Goal: Transaction & Acquisition: Download file/media

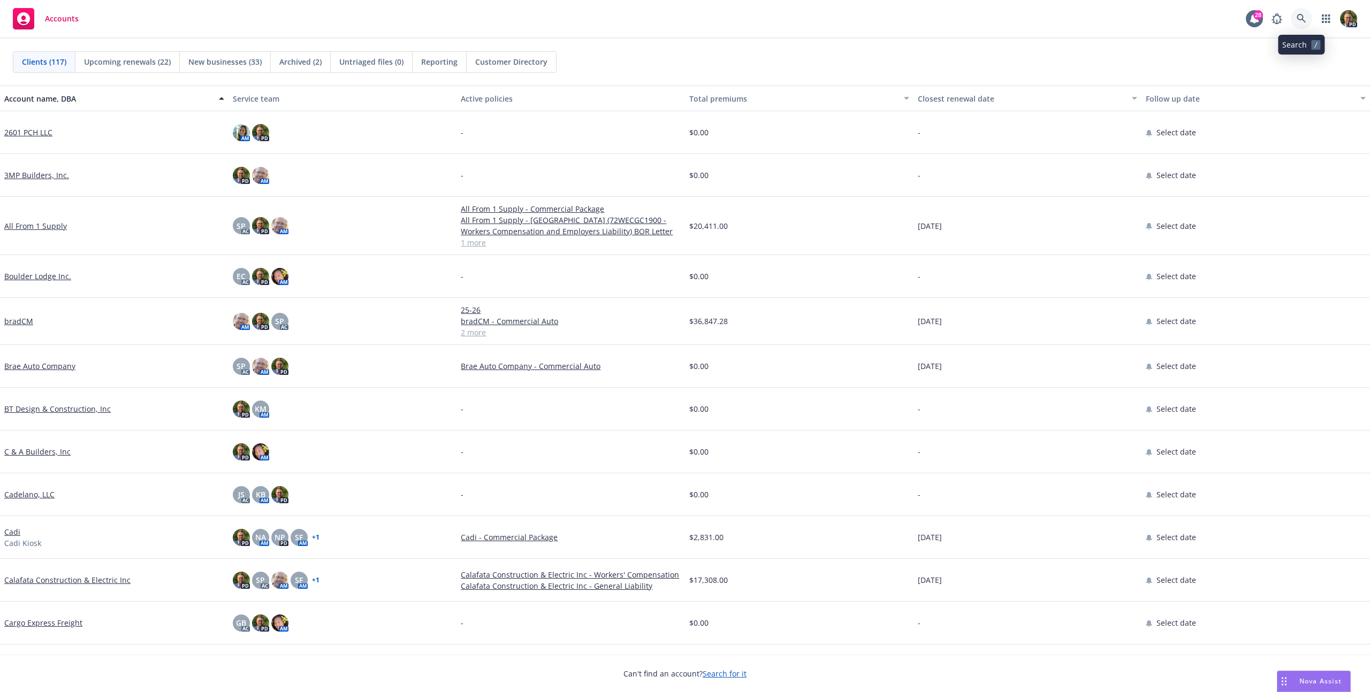
click at [1299, 21] on icon at bounding box center [1301, 19] width 10 height 10
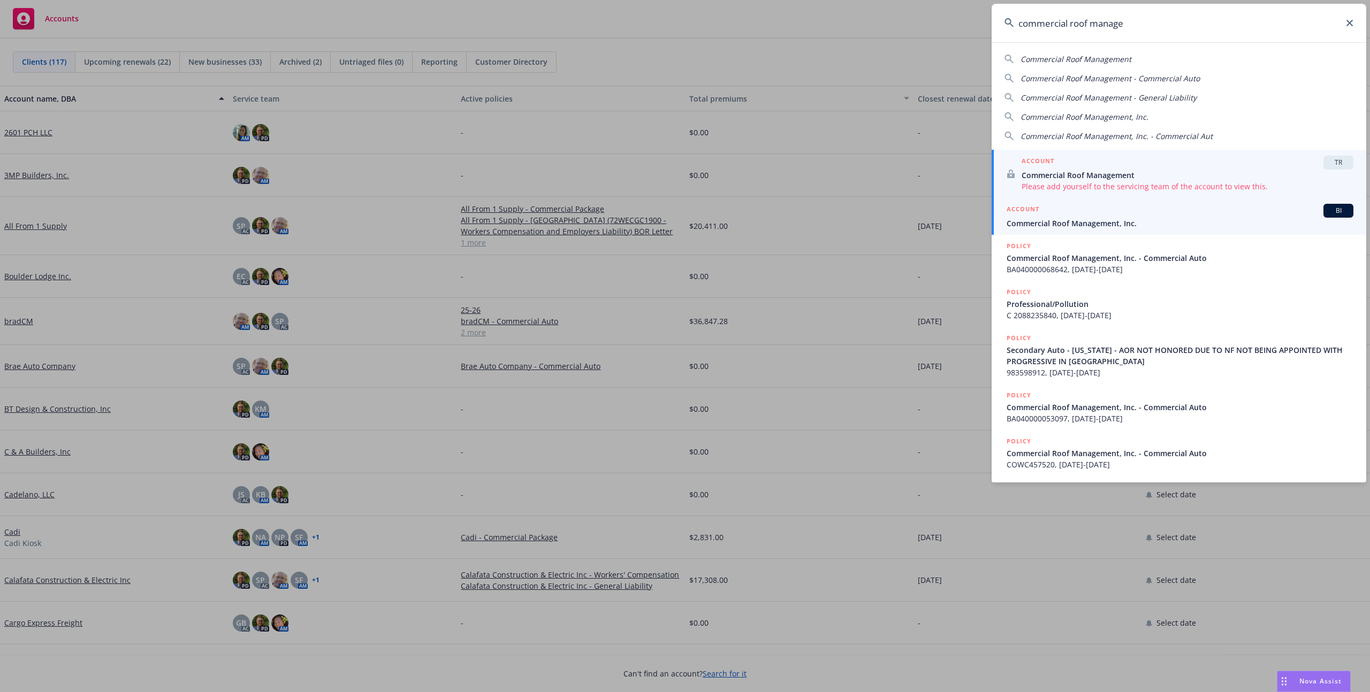
type input "commercial roof manage"
click at [1105, 216] on div "ACCOUNT BI" at bounding box center [1179, 211] width 347 height 14
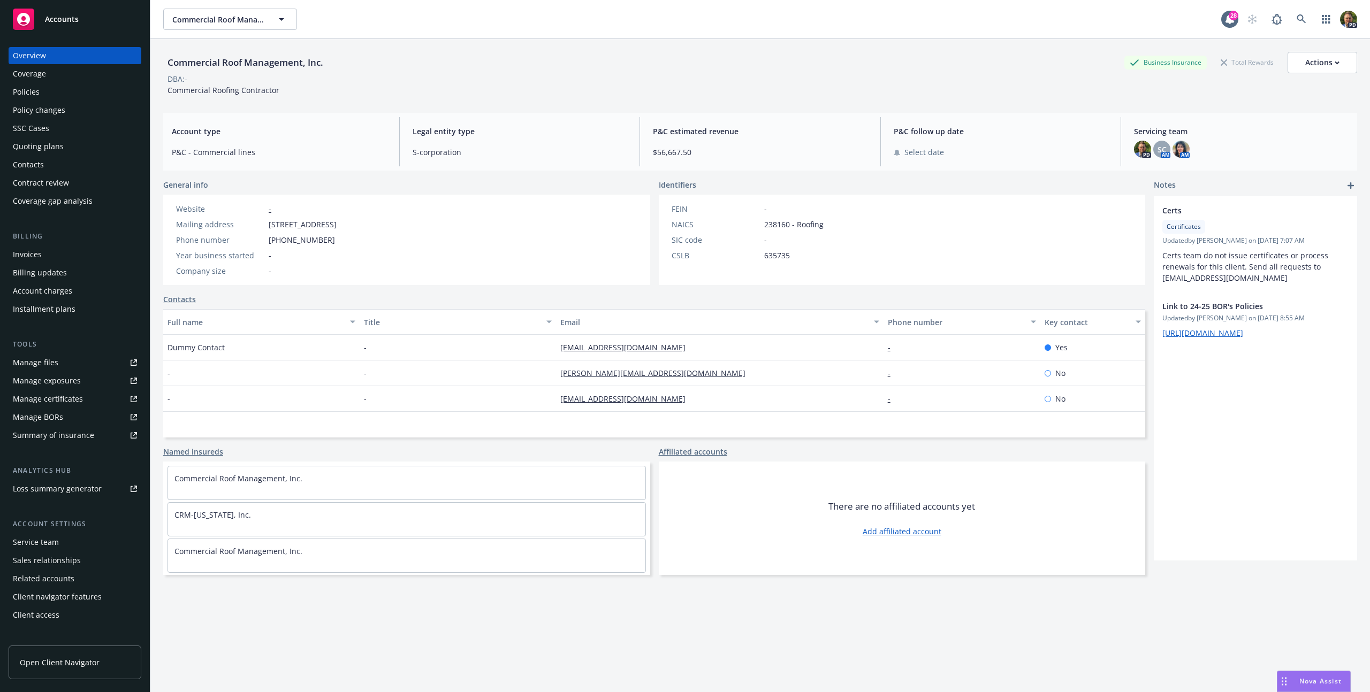
click at [22, 91] on div "Policies" at bounding box center [26, 91] width 27 height 17
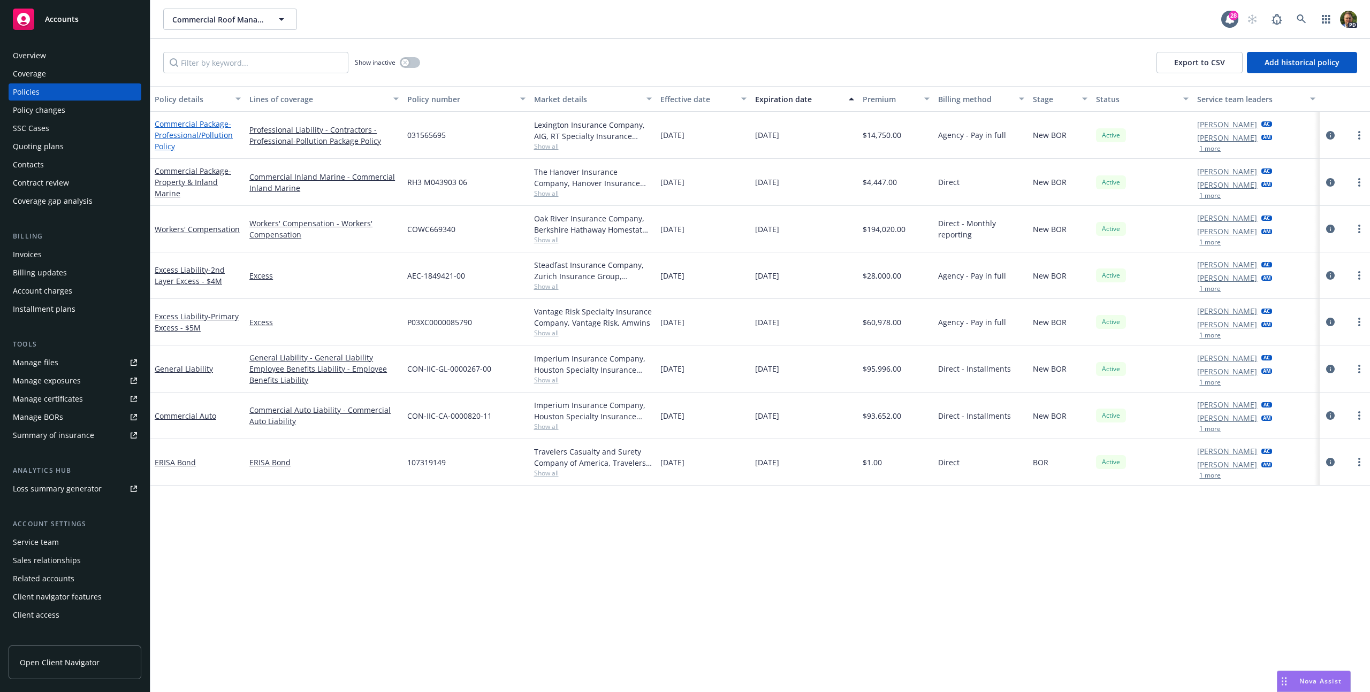
click at [200, 125] on link "Commercial Package - Professional/Pollution Policy" at bounding box center [194, 135] width 78 height 33
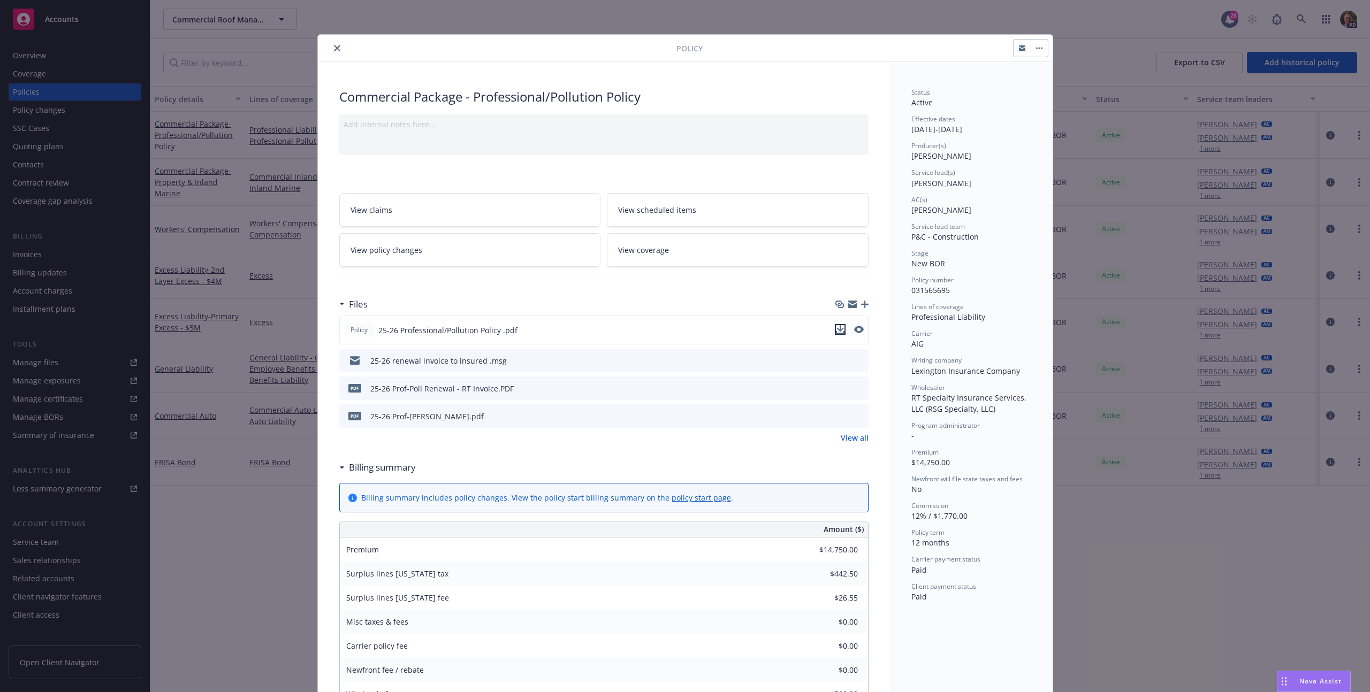
click at [839, 327] on icon "download file" at bounding box center [840, 329] width 9 height 9
click at [186, 175] on div "Policy Commercial Package - Professional/Pollution Policy Add internal notes he…" at bounding box center [685, 346] width 1370 height 692
click at [334, 45] on icon "close" at bounding box center [337, 48] width 6 height 6
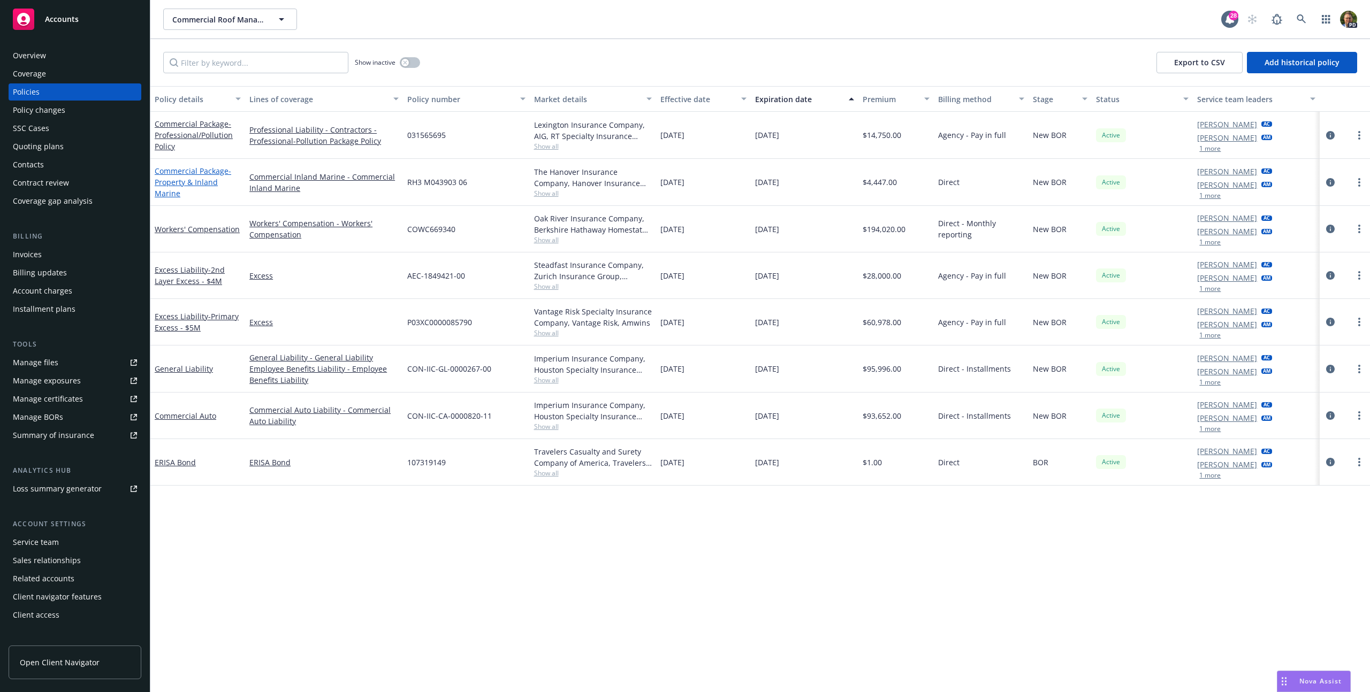
click at [196, 175] on link "Commercial Package - Property & Inland Marine" at bounding box center [193, 182] width 77 height 33
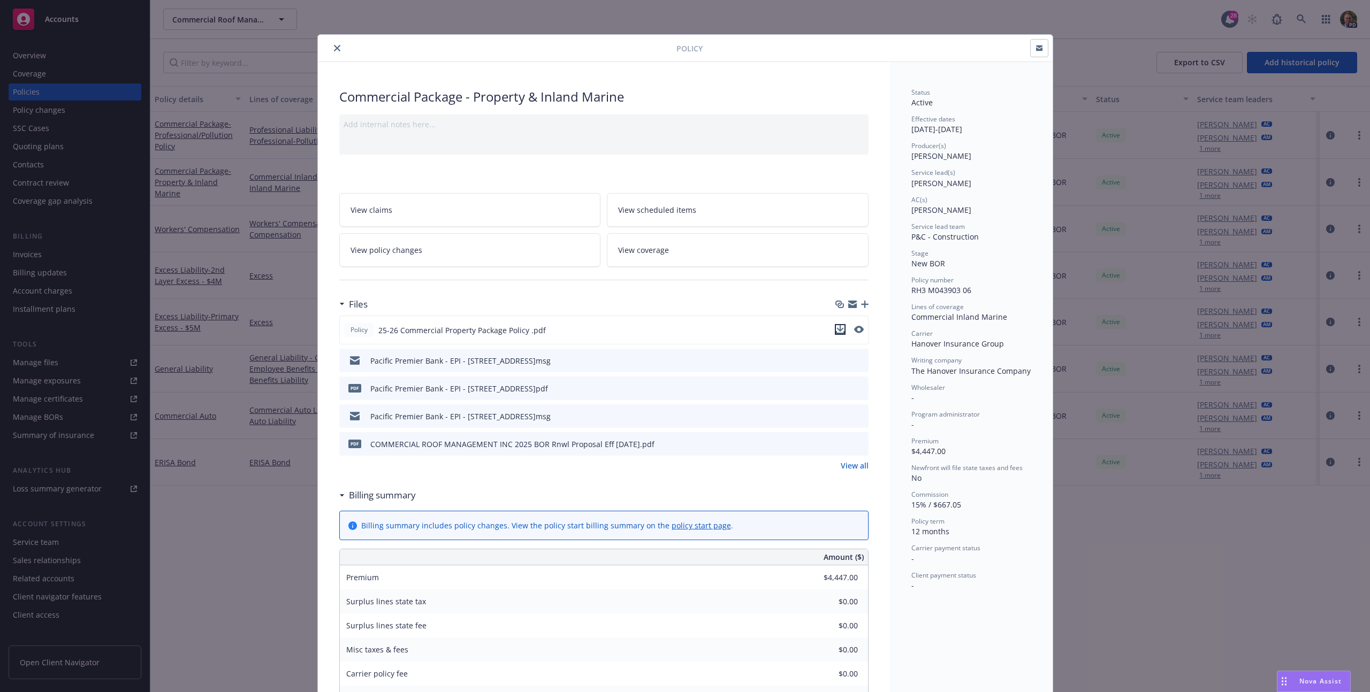
click at [836, 330] on icon "download file" at bounding box center [840, 329] width 9 height 9
click at [334, 46] on icon "close" at bounding box center [337, 48] width 6 height 6
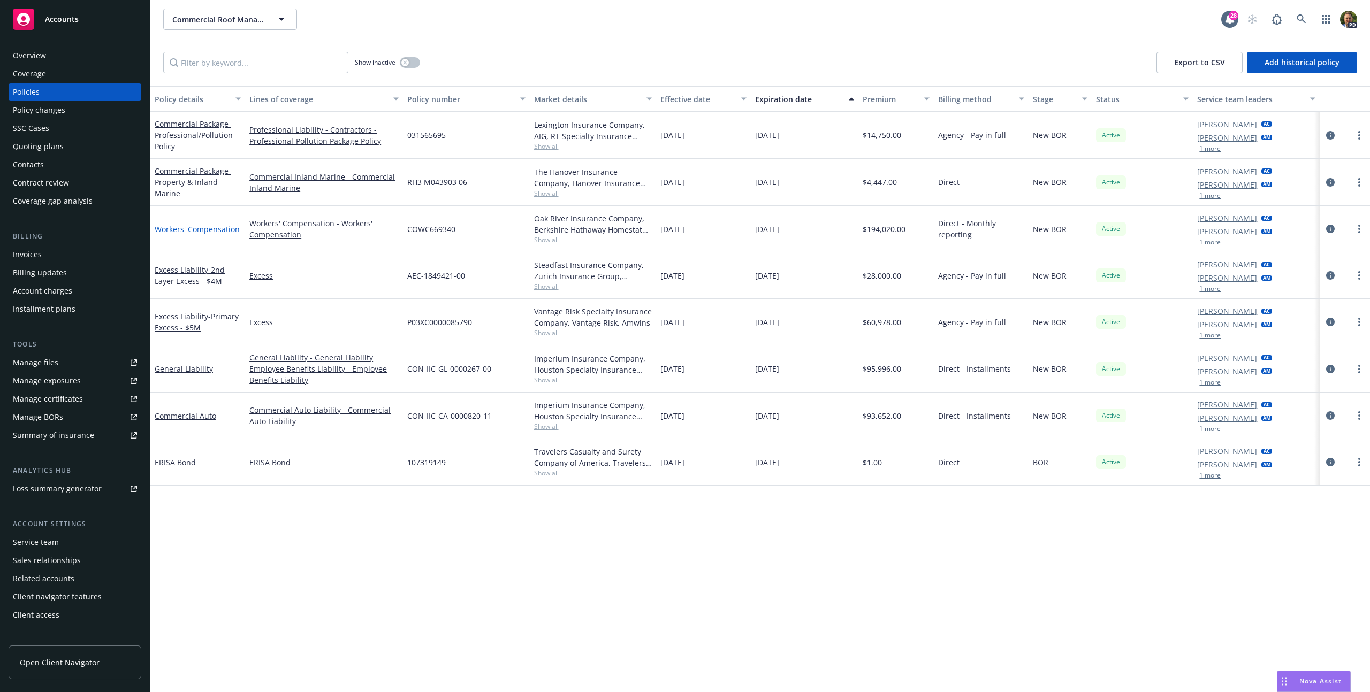
click at [211, 225] on link "Workers' Compensation" at bounding box center [197, 229] width 85 height 10
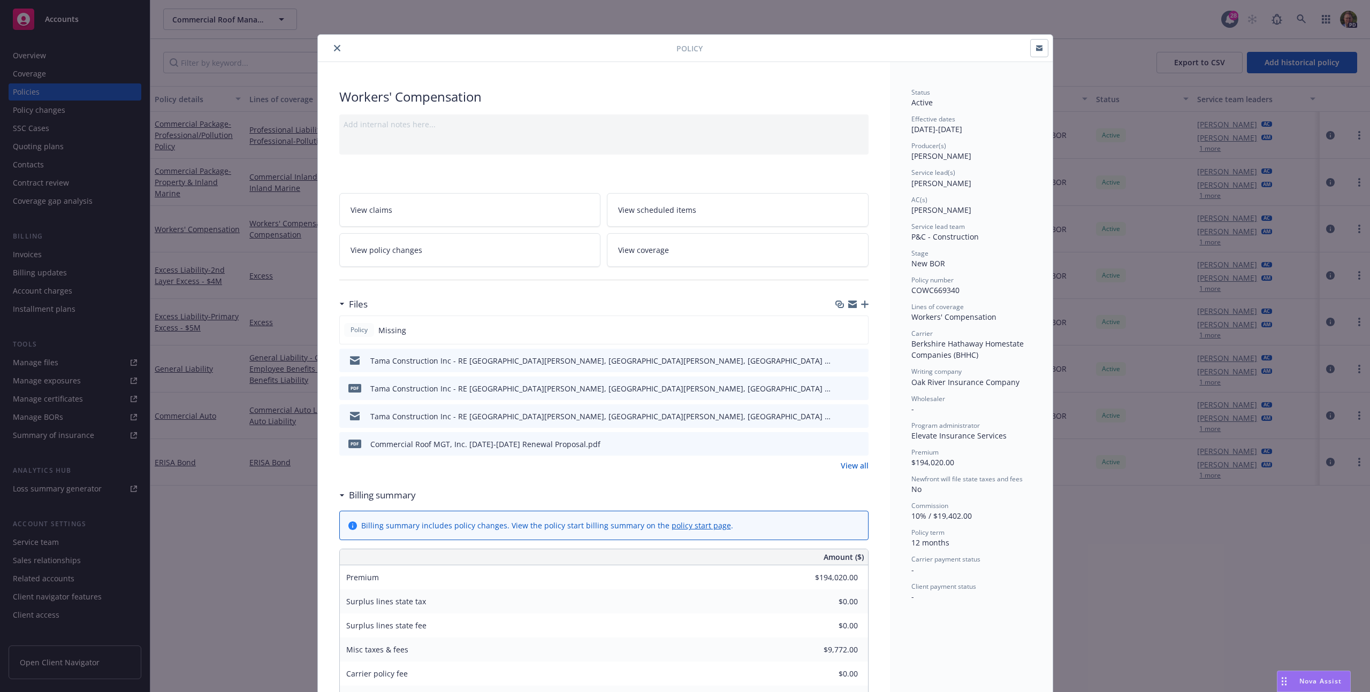
click at [257, 243] on div "Policy Workers' Compensation Add internal notes here... View claims View schedu…" at bounding box center [685, 346] width 1370 height 692
click at [334, 49] on icon "close" at bounding box center [337, 48] width 6 height 6
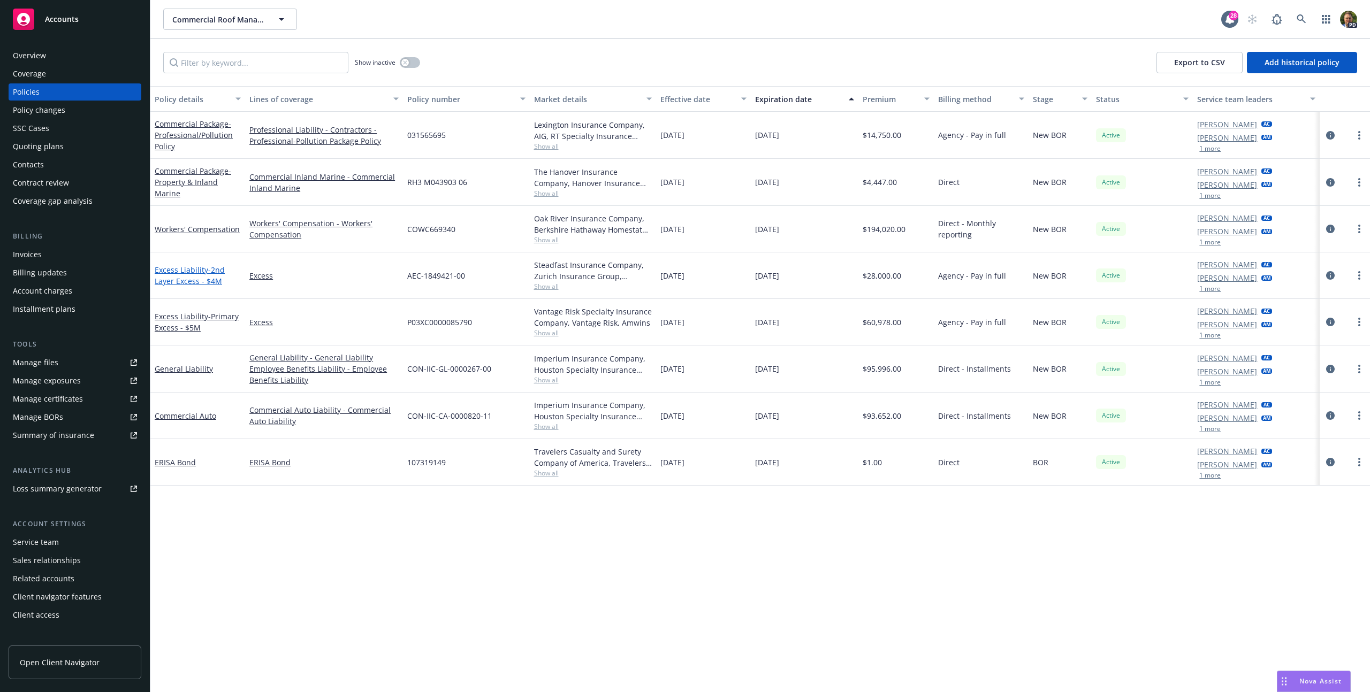
click at [201, 268] on link "Excess Liability - 2nd Layer Excess - $4M" at bounding box center [190, 275] width 70 height 21
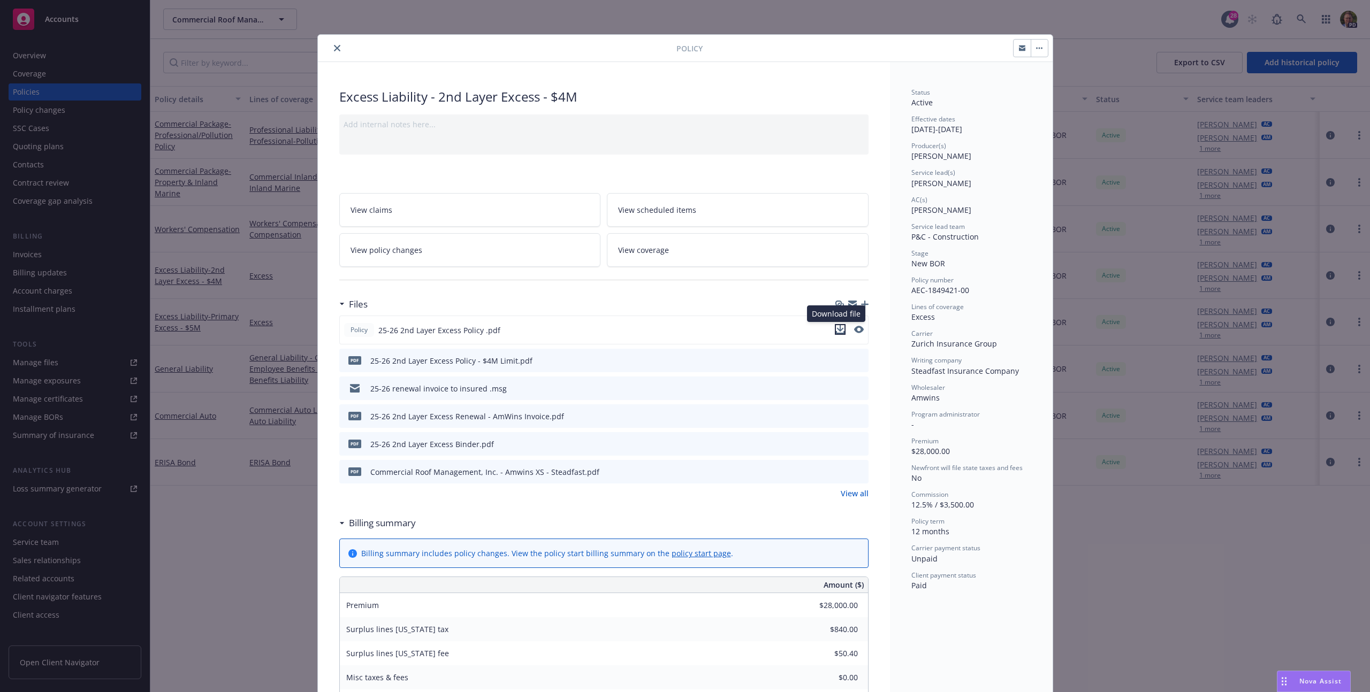
click at [836, 329] on icon "download file" at bounding box center [840, 329] width 9 height 9
click at [334, 48] on icon "close" at bounding box center [337, 48] width 6 height 6
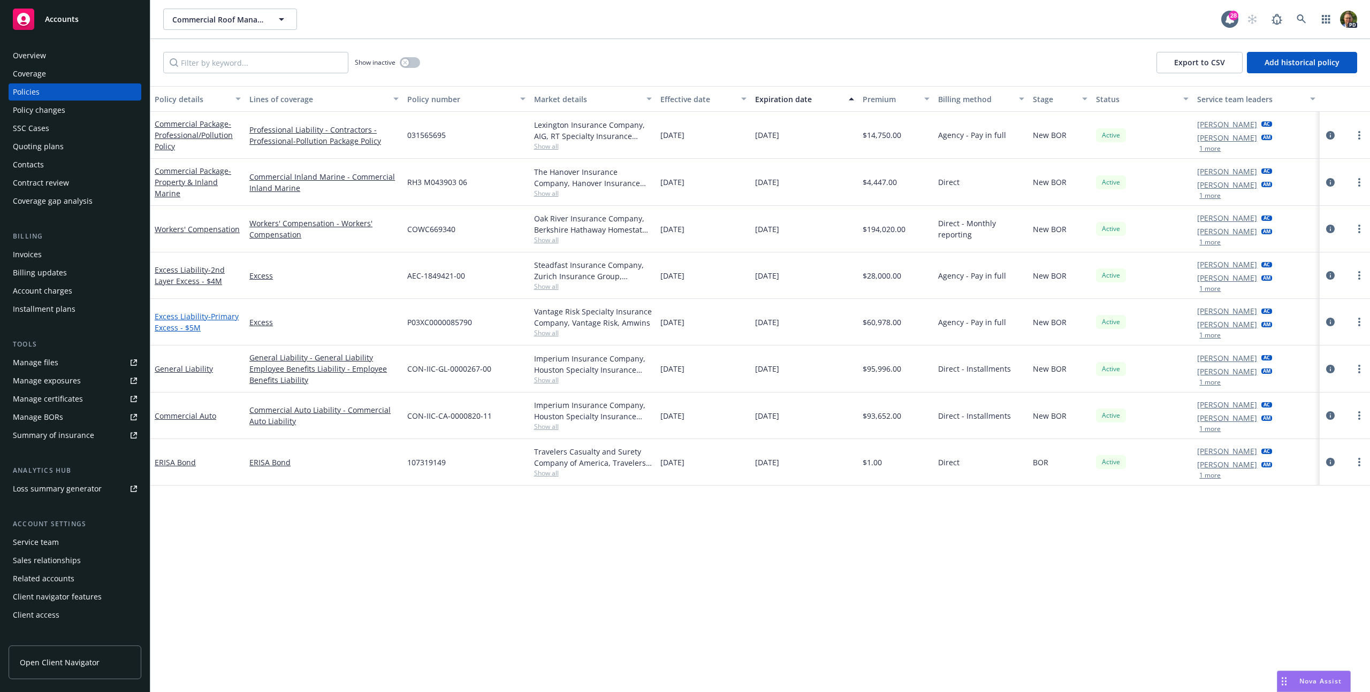
click at [187, 314] on link "Excess Liability - Primary Excess - $5M" at bounding box center [197, 321] width 84 height 21
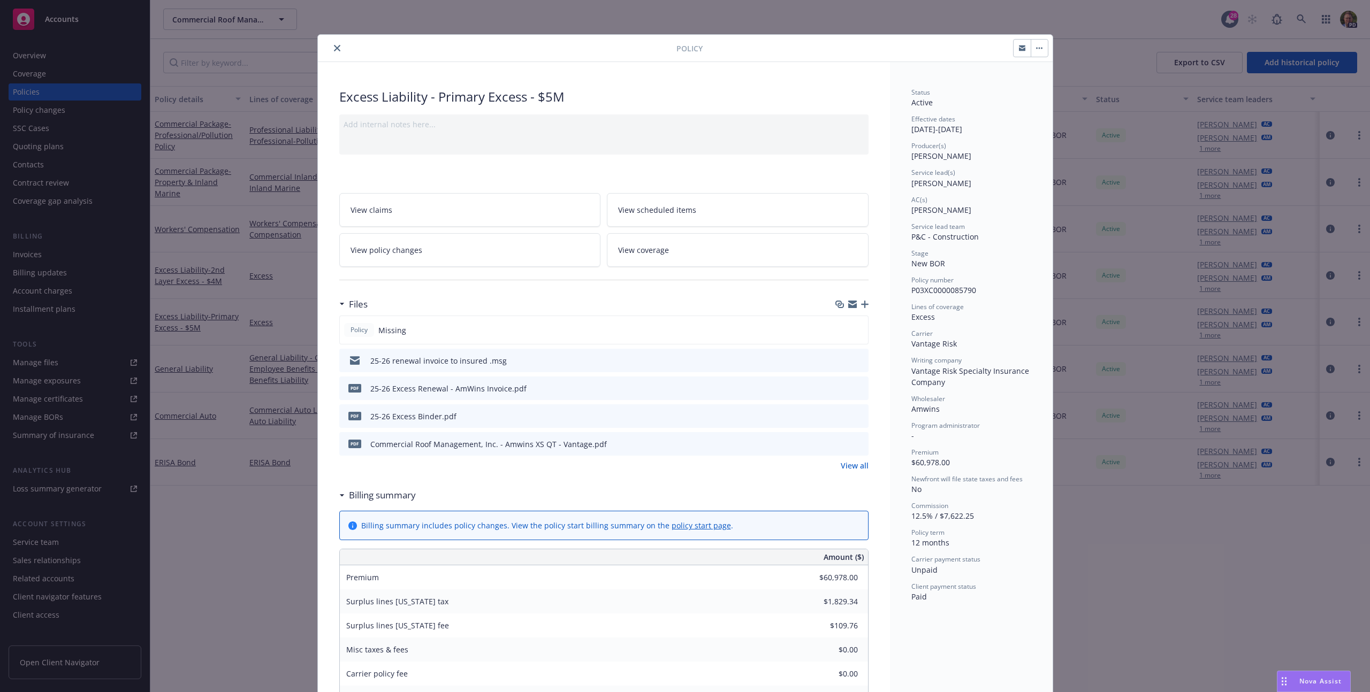
click at [334, 47] on icon "close" at bounding box center [337, 48] width 6 height 6
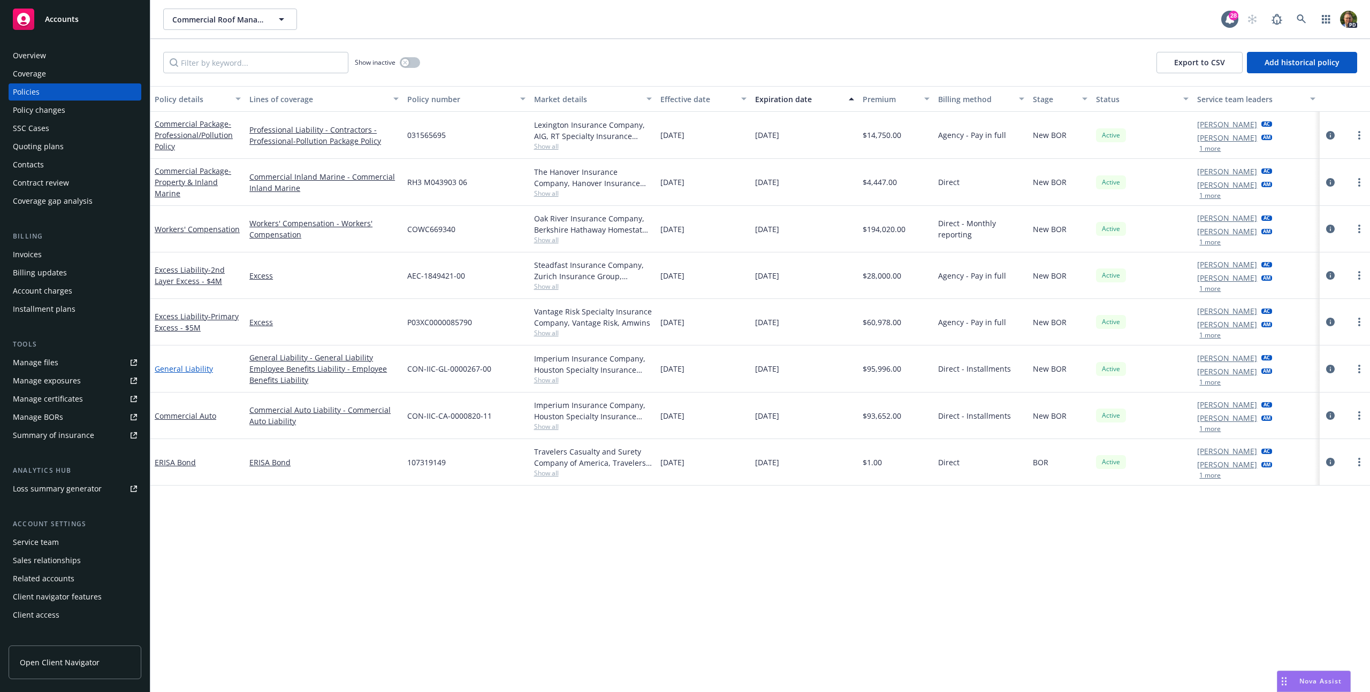
click at [188, 368] on link "General Liability" at bounding box center [184, 369] width 58 height 10
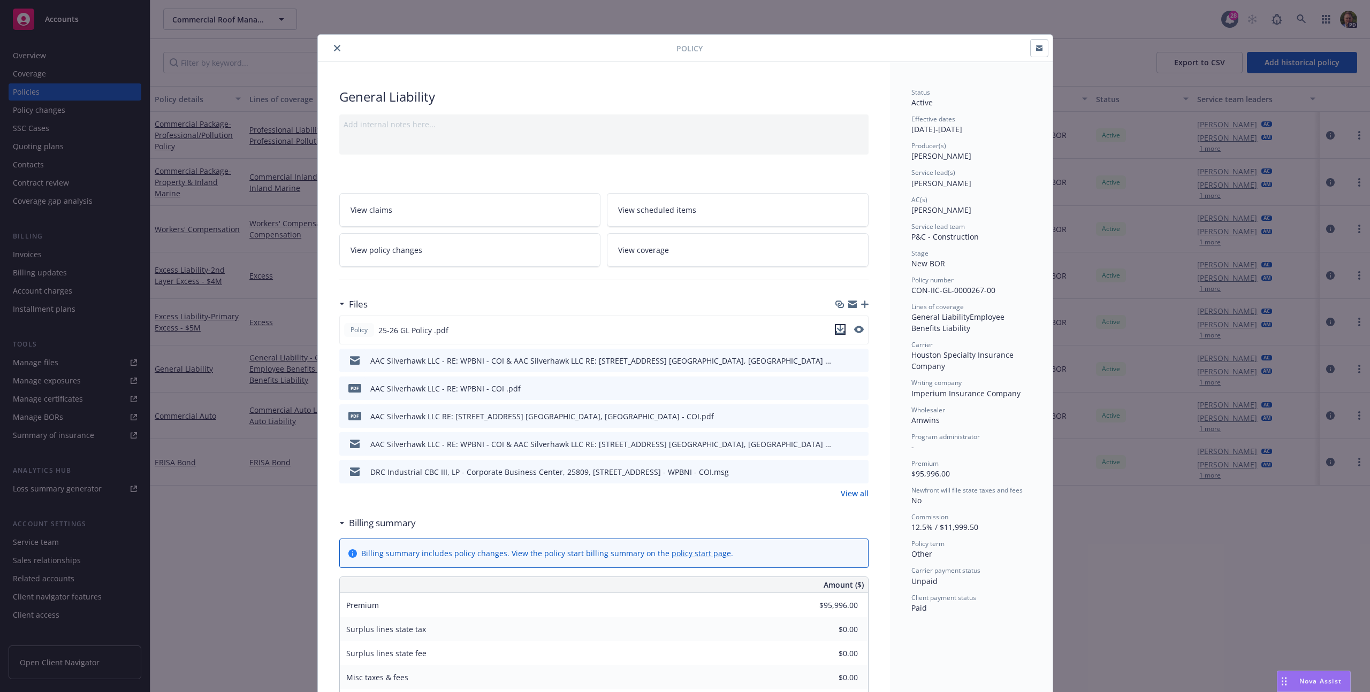
click at [836, 327] on icon "download file" at bounding box center [840, 329] width 9 height 9
click at [334, 48] on icon "close" at bounding box center [337, 48] width 6 height 6
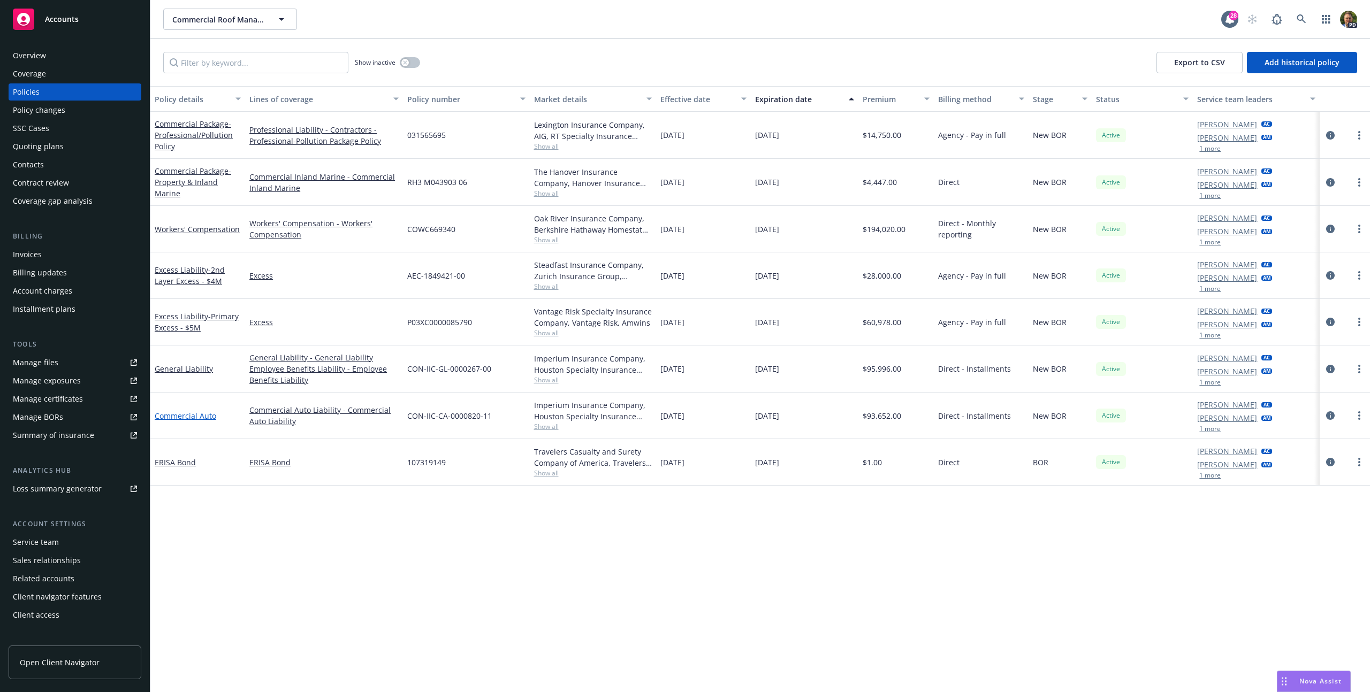
click at [192, 415] on link "Commercial Auto" at bounding box center [186, 416] width 62 height 10
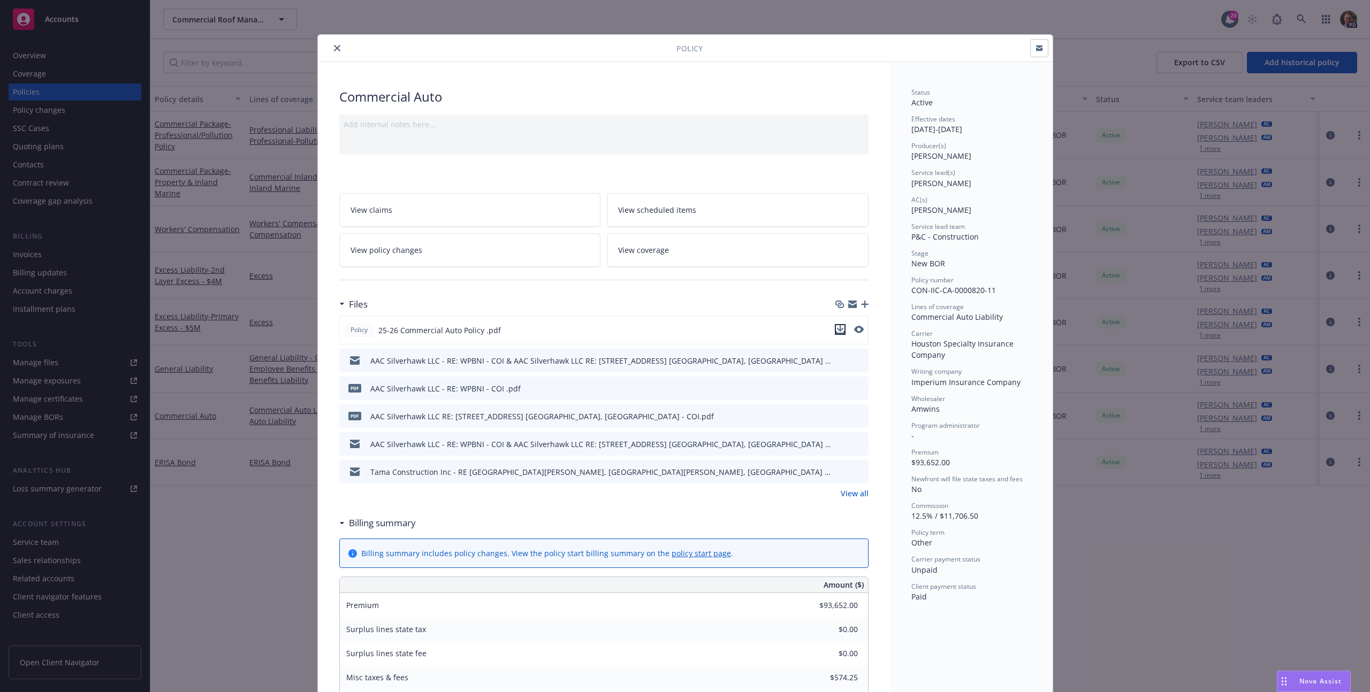
click at [836, 327] on icon "download file" at bounding box center [840, 329] width 9 height 9
click at [334, 47] on icon "close" at bounding box center [337, 48] width 6 height 6
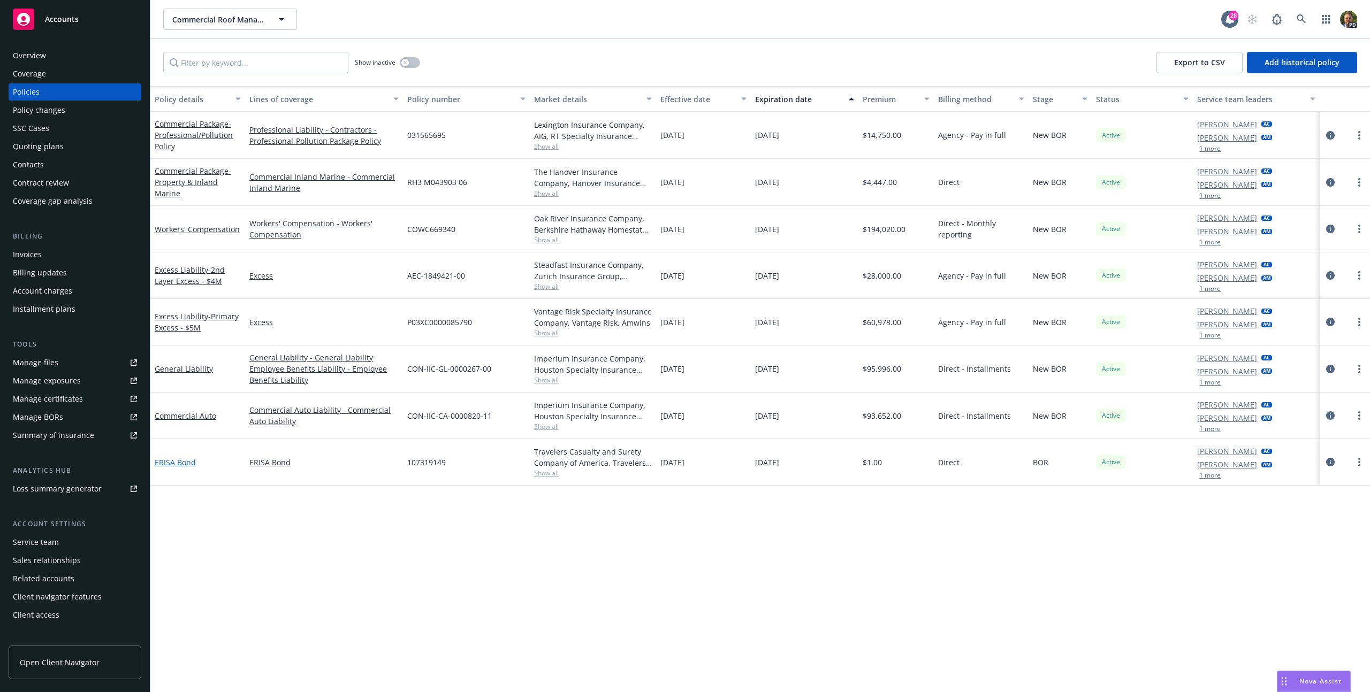
click at [182, 463] on link "ERISA Bond" at bounding box center [175, 462] width 41 height 10
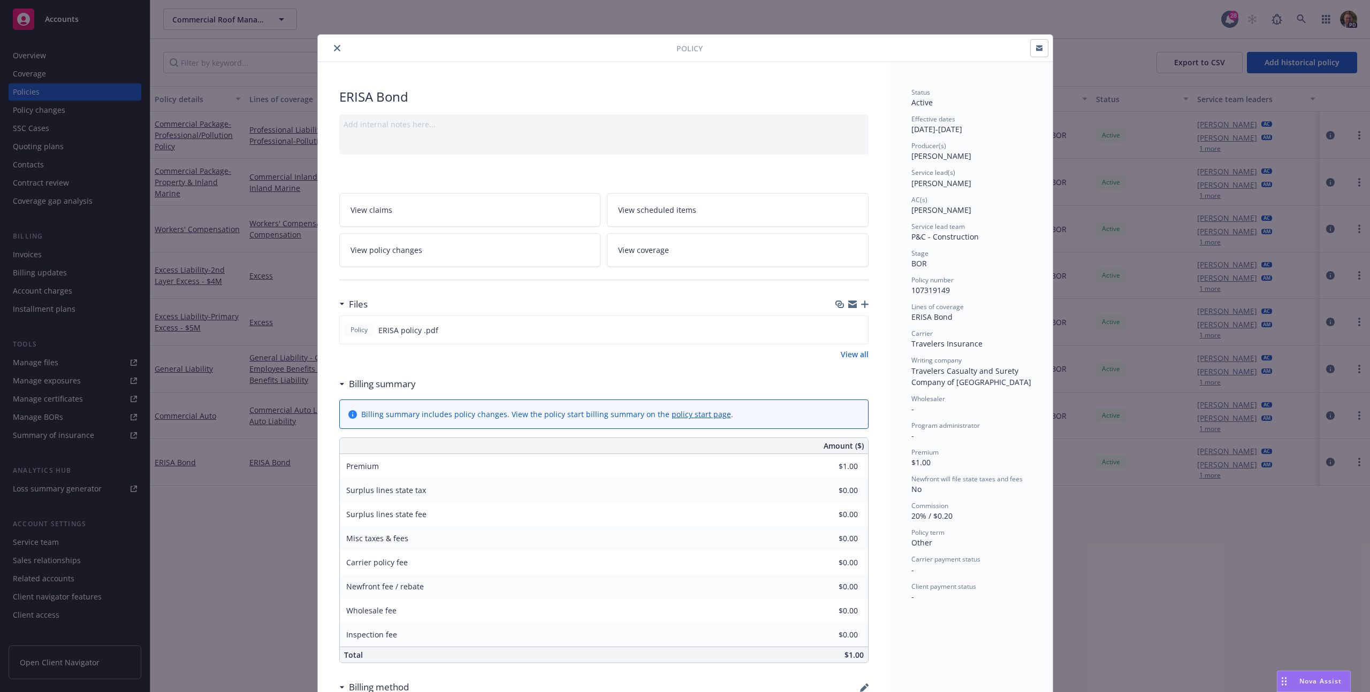
click at [331, 51] on button "close" at bounding box center [337, 48] width 13 height 13
